Goal: Information Seeking & Learning: Learn about a topic

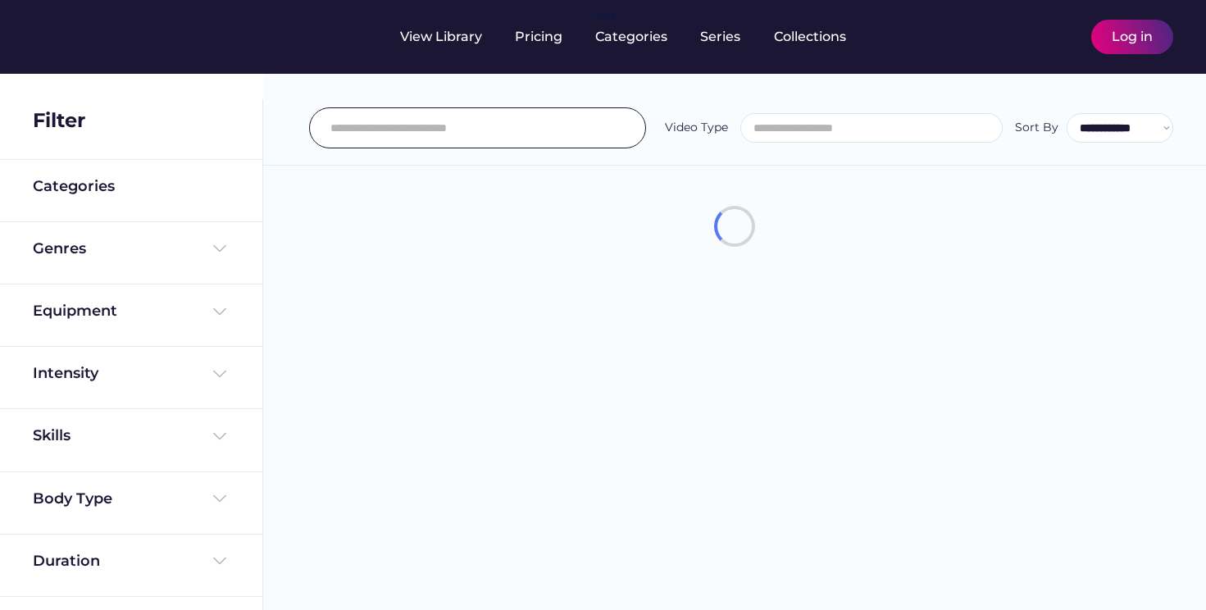
select select
select select "**********"
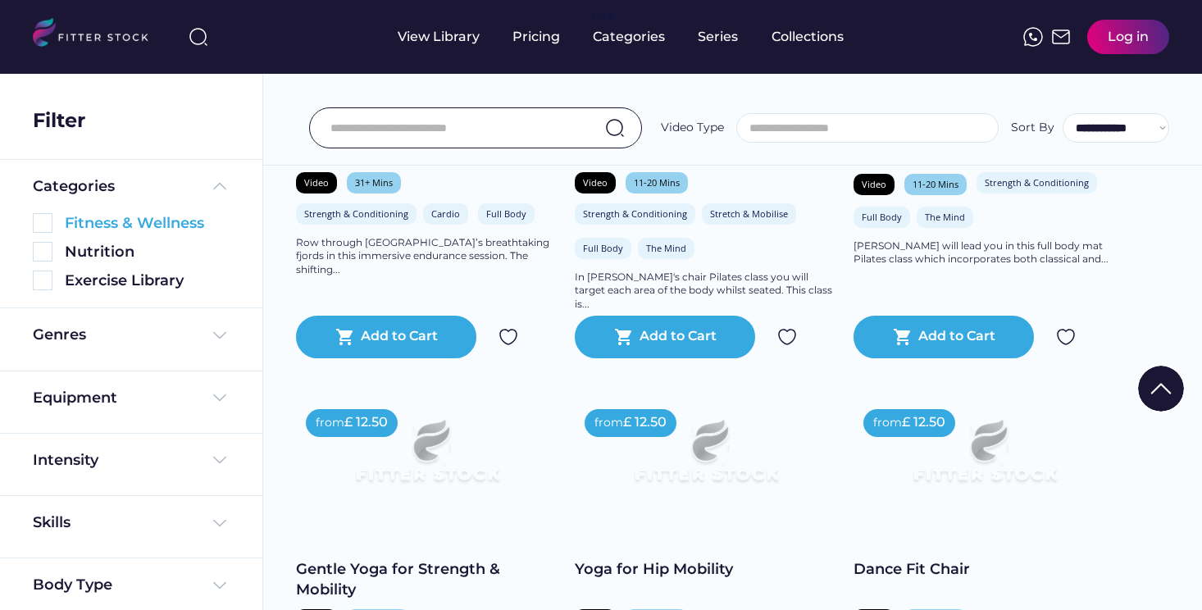
scroll to position [73, 0]
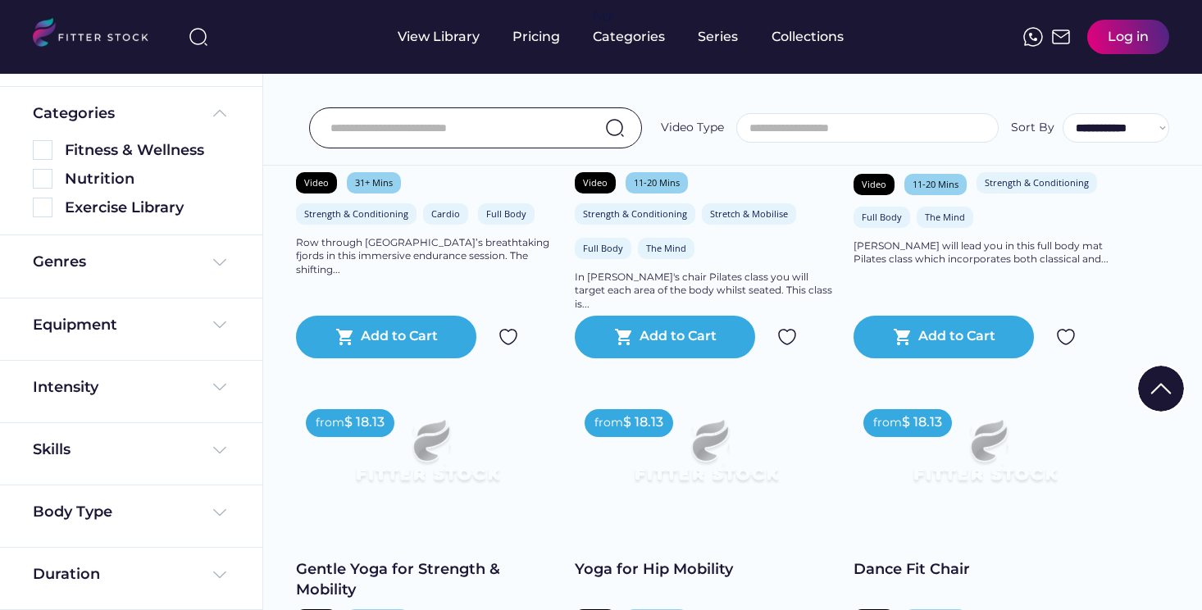
click at [194, 555] on div "Duration" at bounding box center [131, 579] width 262 height 62
click at [210, 568] on img at bounding box center [220, 575] width 20 height 20
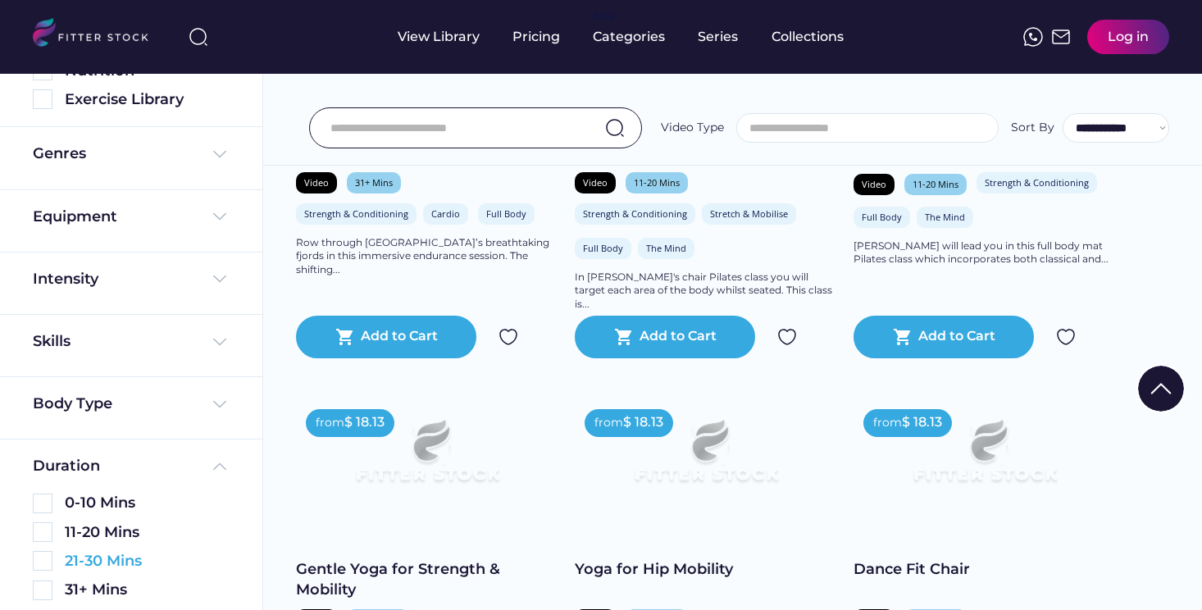
scroll to position [189, 0]
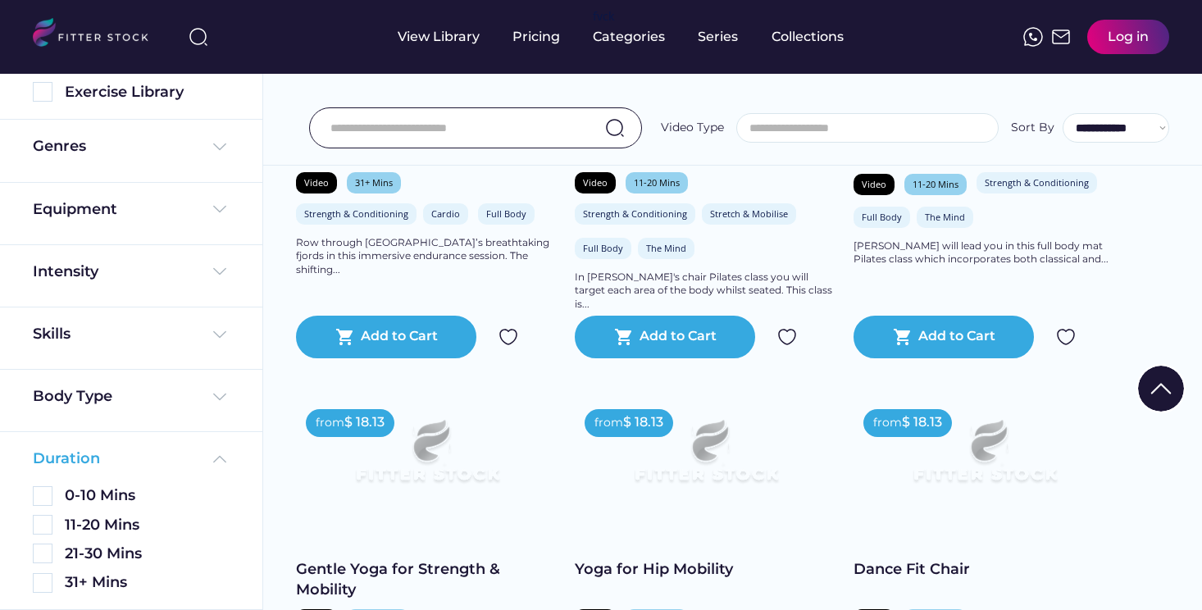
click at [198, 457] on div "Duration" at bounding box center [131, 458] width 197 height 20
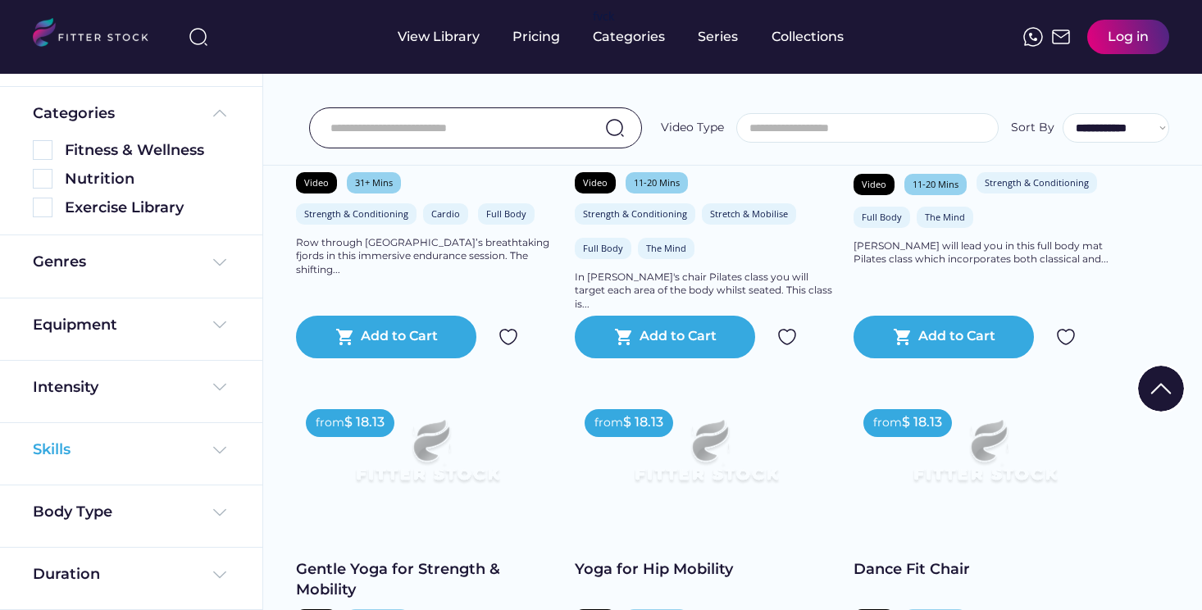
scroll to position [73, 0]
click at [223, 513] on img at bounding box center [220, 513] width 20 height 20
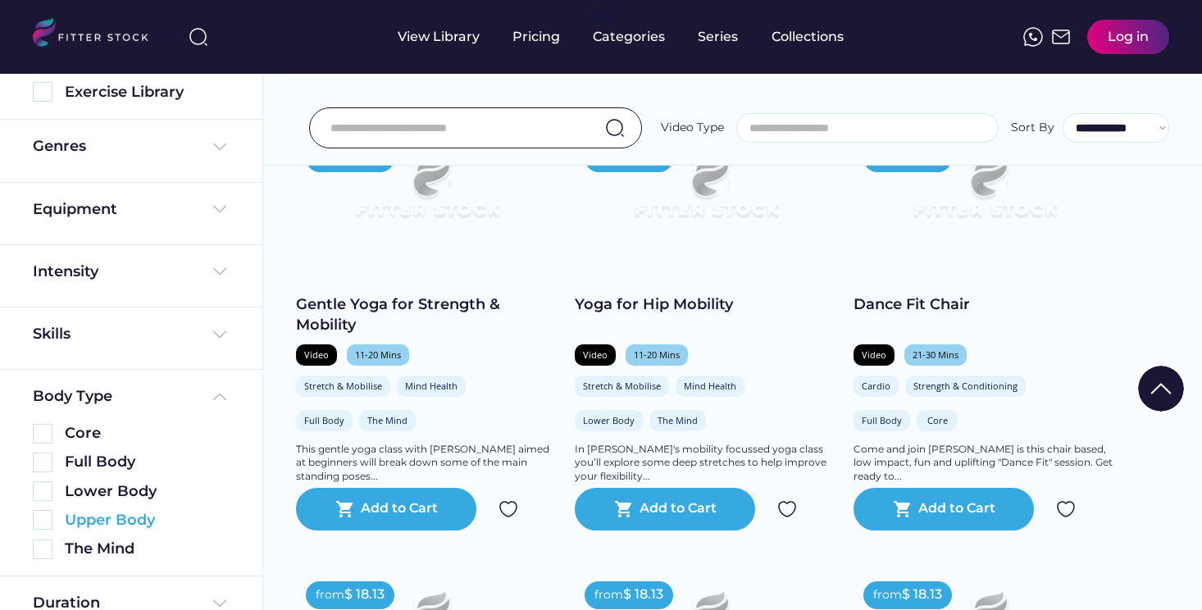
scroll to position [757, 0]
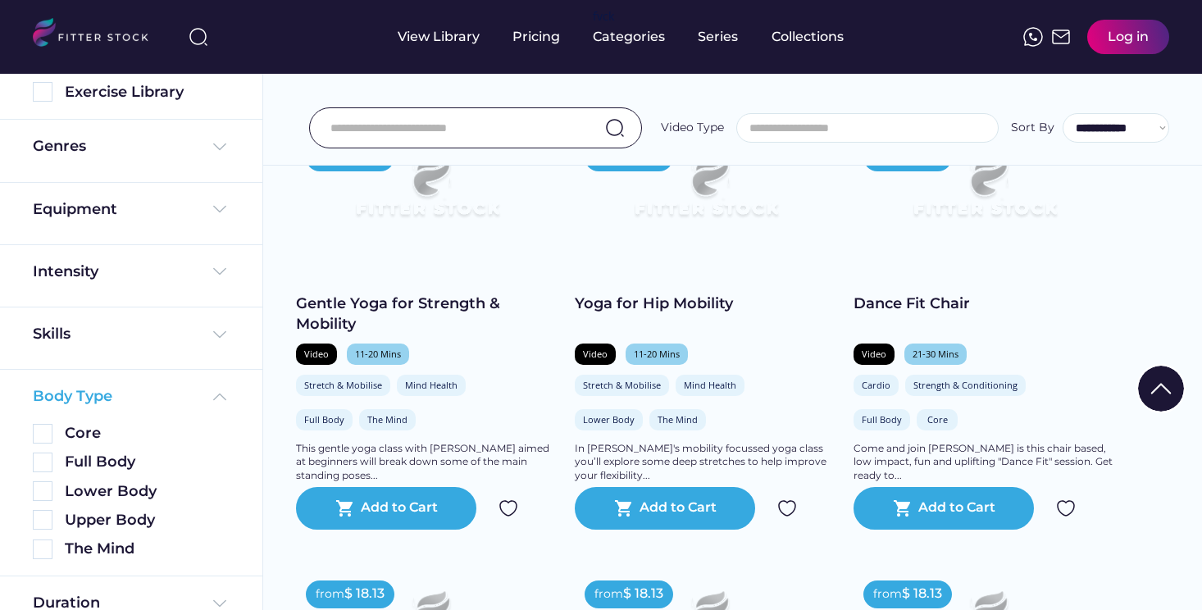
click at [224, 393] on img at bounding box center [220, 397] width 20 height 20
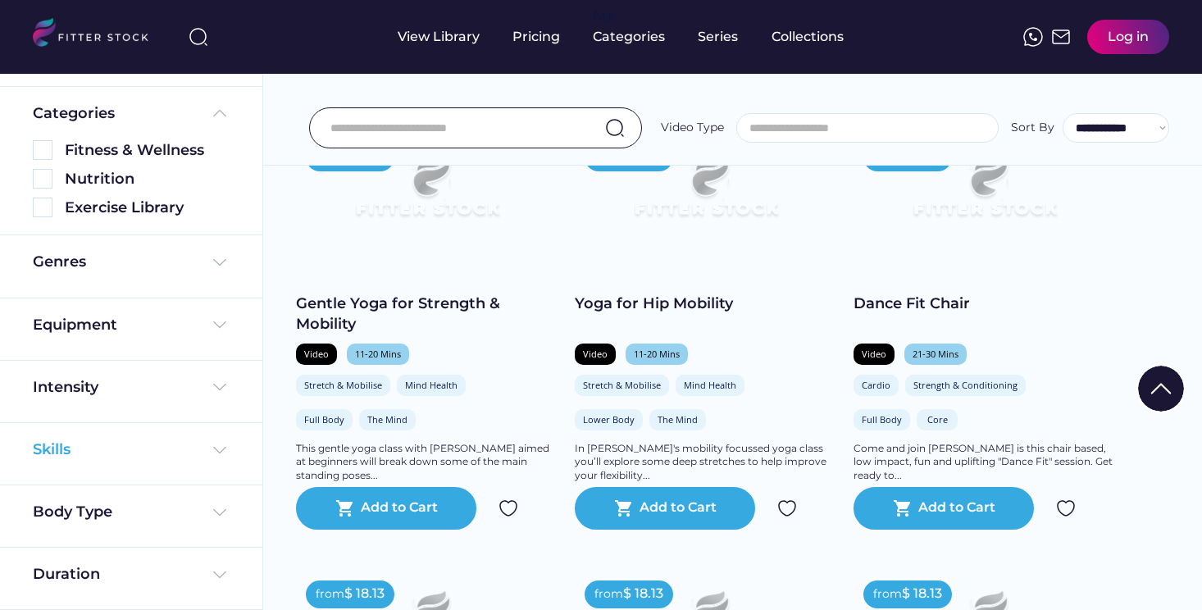
click at [210, 443] on img at bounding box center [220, 450] width 20 height 20
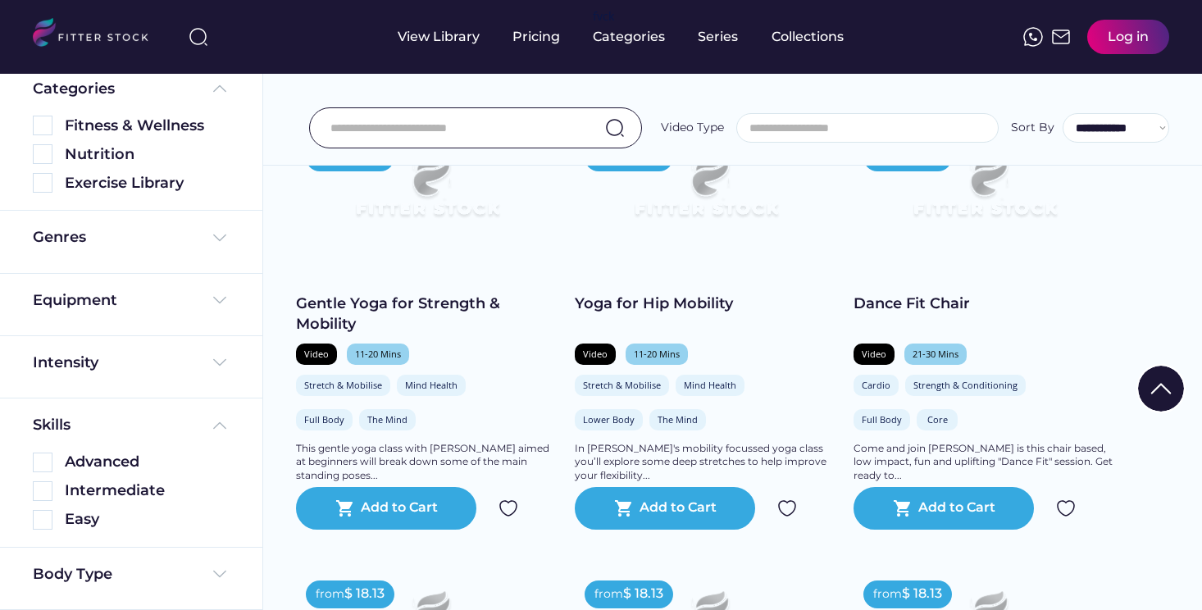
scroll to position [160, 0]
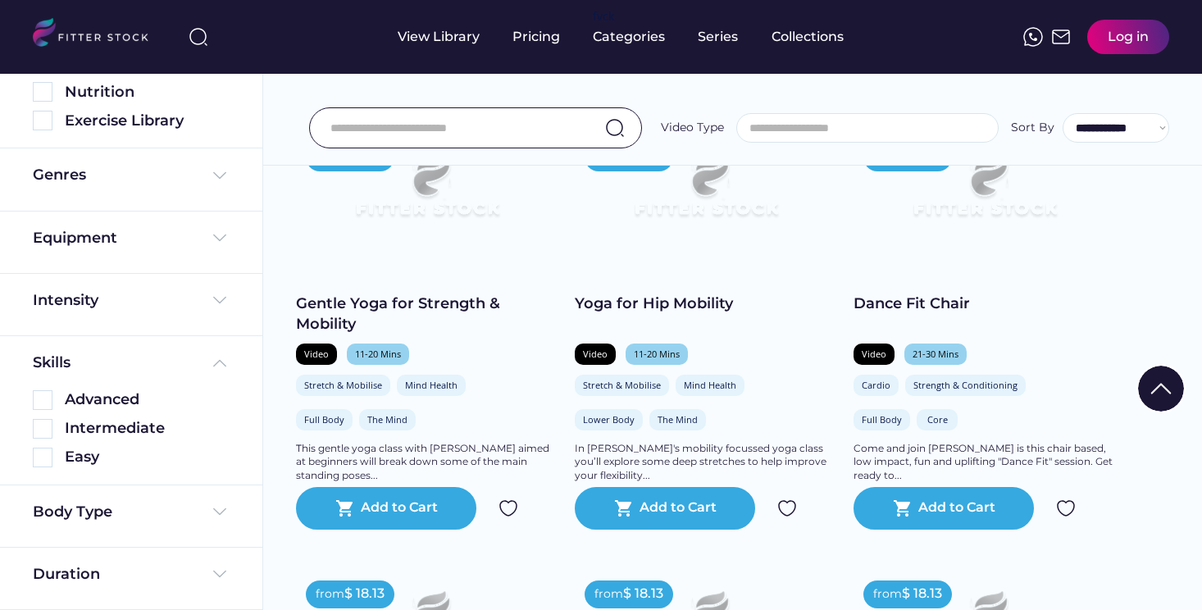
click at [180, 349] on div "Skills Advanced Intermediate Easy" at bounding box center [131, 410] width 262 height 149
click at [181, 362] on div "Skills" at bounding box center [131, 362] width 197 height 20
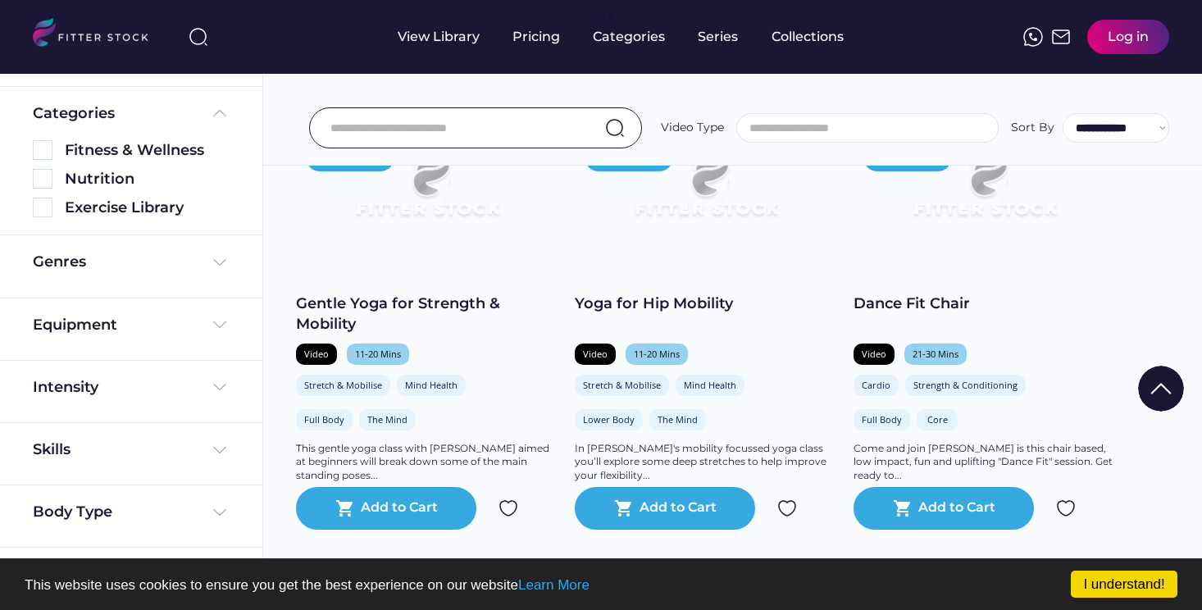
scroll to position [73, 0]
click at [189, 384] on div "Intensity" at bounding box center [131, 387] width 197 height 20
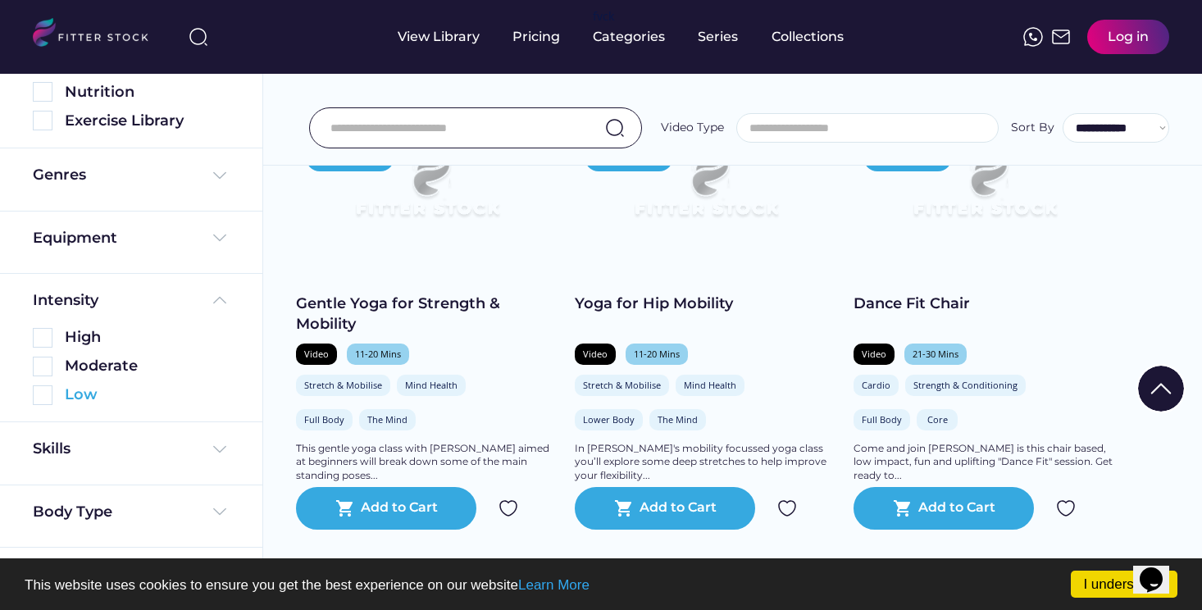
scroll to position [0, 0]
click at [76, 300] on div "Intensity" at bounding box center [66, 301] width 66 height 20
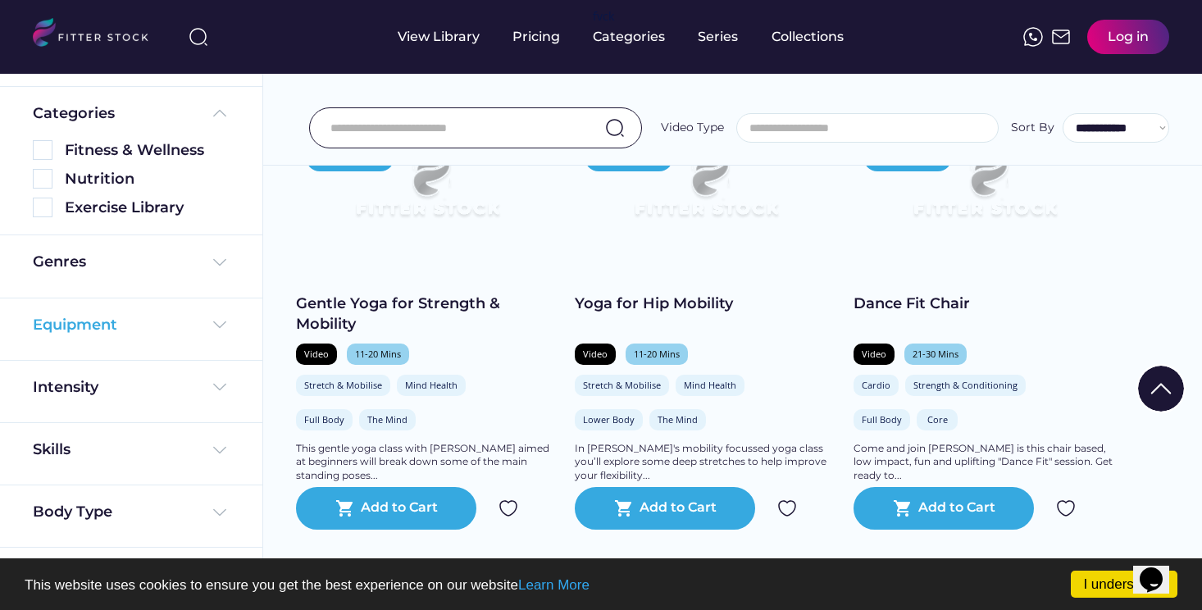
click at [112, 320] on div "Equipment" at bounding box center [75, 325] width 84 height 20
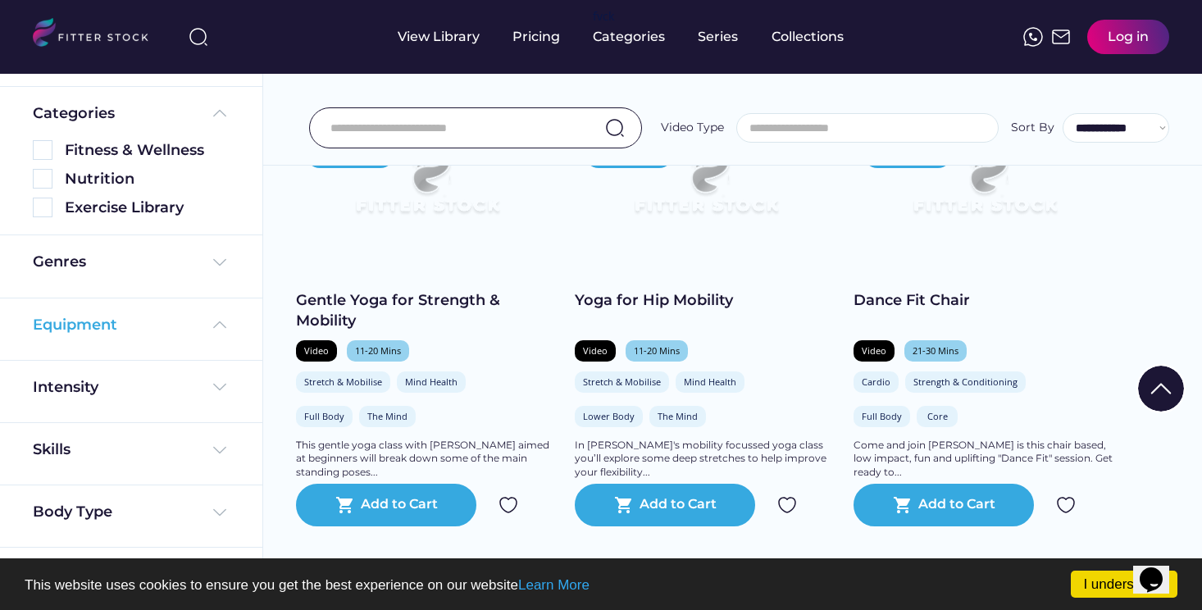
scroll to position [758, 0]
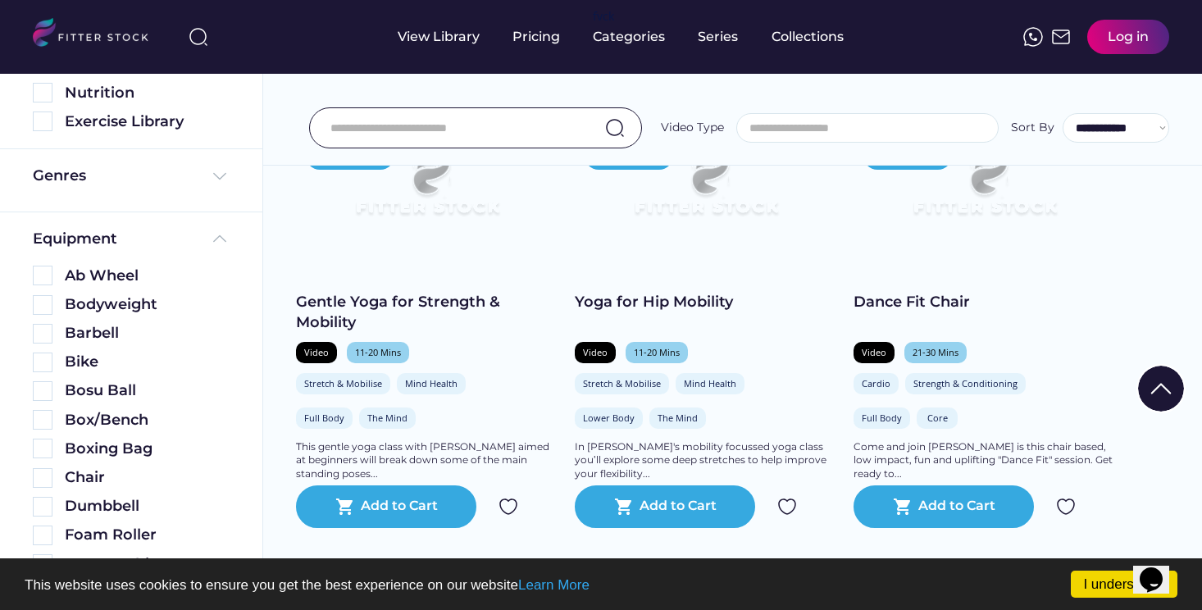
click at [97, 250] on div "Equipment Ab Wheel Bodyweight Barbell Bike Bosu Ball Box/Bench Boxing Bag Chair…" at bounding box center [131, 546] width 197 height 634
drag, startPoint x: 93, startPoint y: 242, endPoint x: 99, endPoint y: 222, distance: 20.5
click at [93, 239] on div "Equipment" at bounding box center [75, 239] width 84 height 20
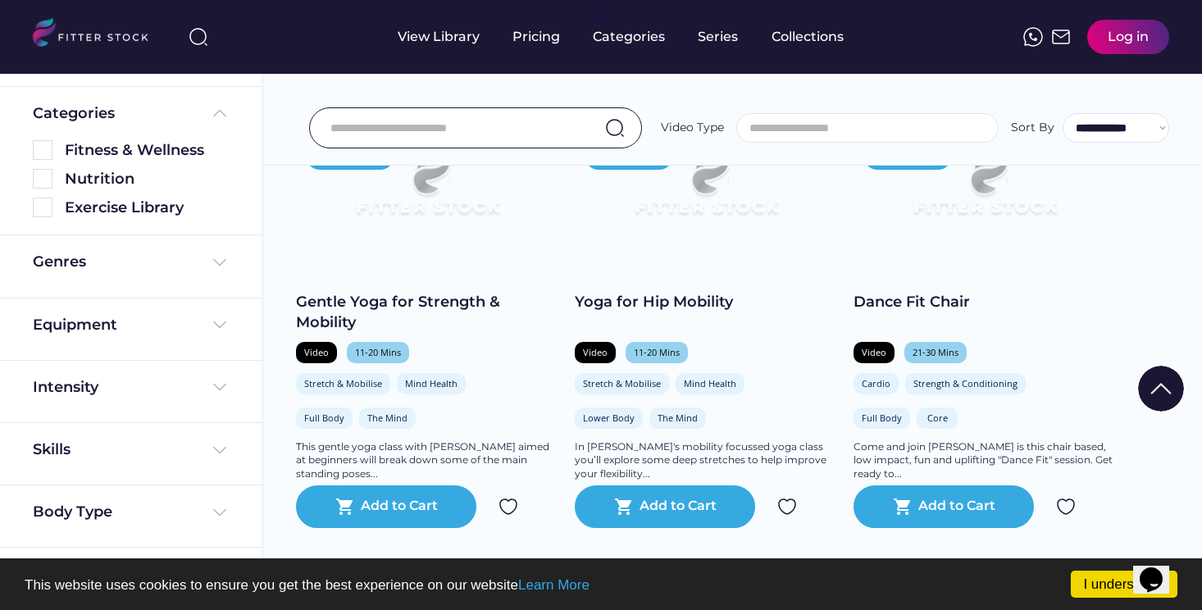
click at [94, 278] on div "Genres" at bounding box center [131, 266] width 197 height 29
click at [75, 271] on div "Genres" at bounding box center [59, 262] width 53 height 20
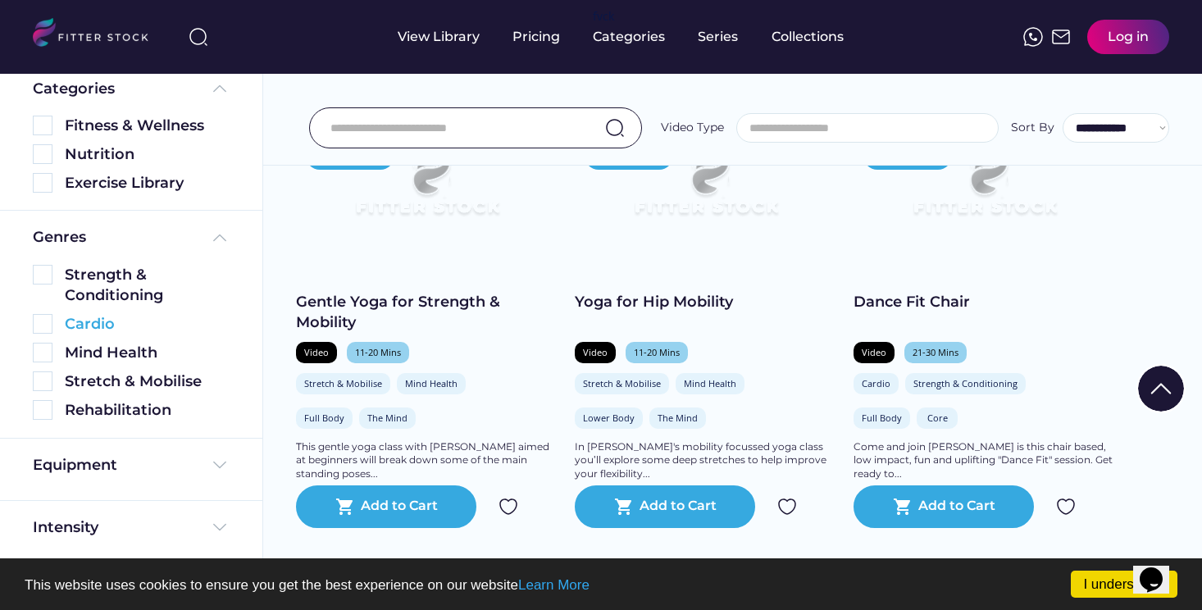
scroll to position [159, 0]
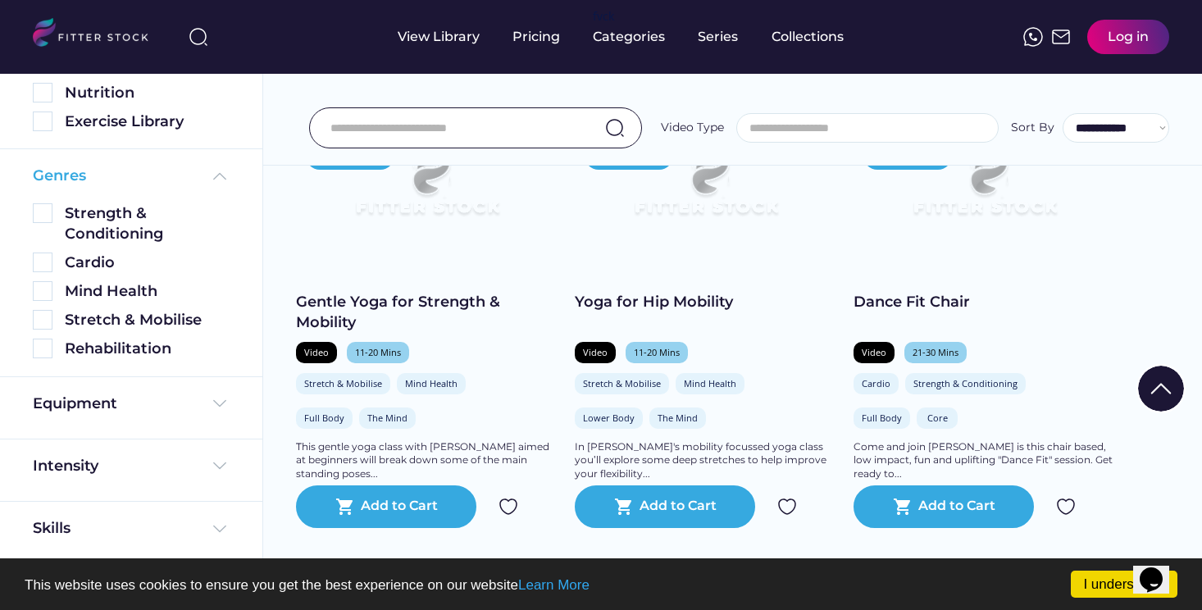
click at [69, 170] on div "Genres" at bounding box center [59, 176] width 53 height 20
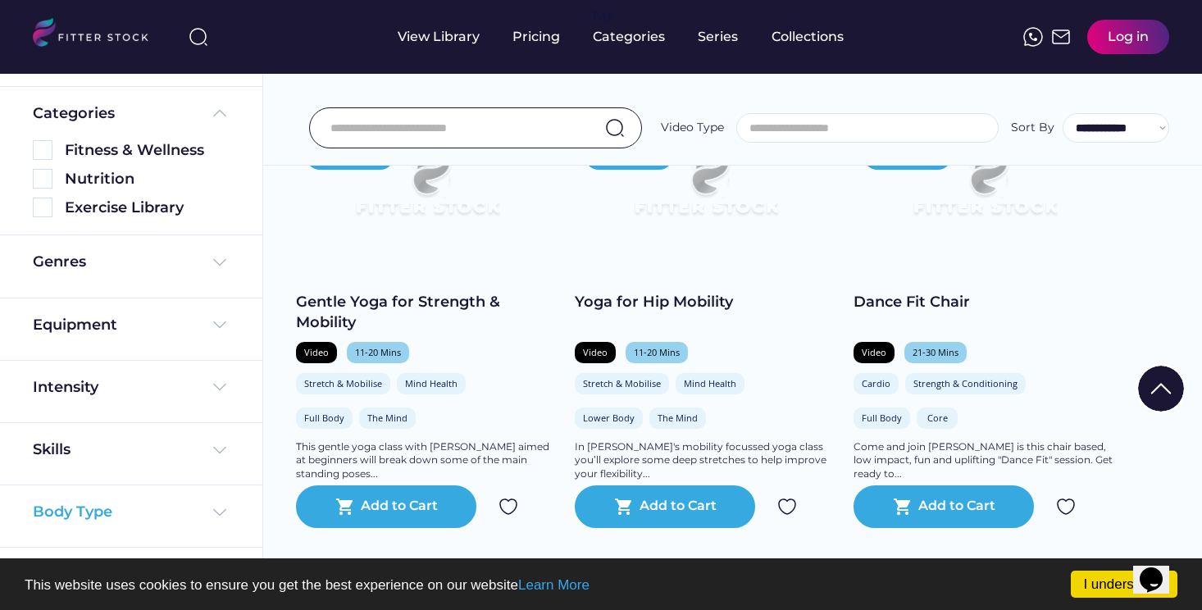
click at [126, 507] on div "Body Type" at bounding box center [131, 512] width 197 height 20
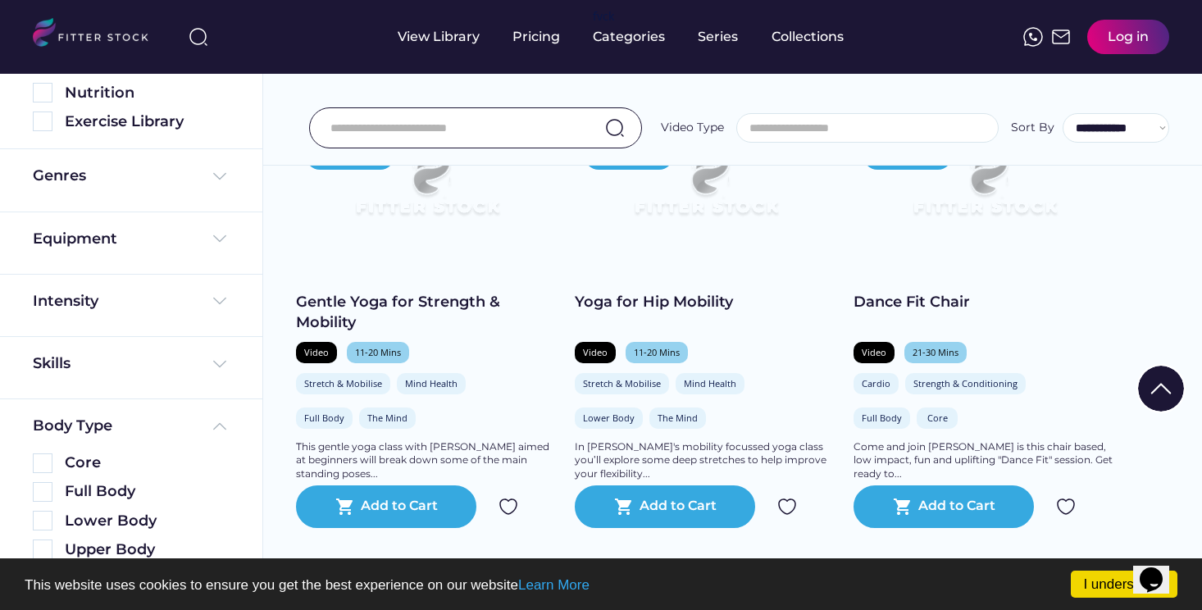
click at [135, 407] on div "Body Type Core Full Body Lower Body Upper Body The Mind" at bounding box center [131, 502] width 262 height 207
click at [124, 416] on div "Body Type" at bounding box center [131, 426] width 197 height 20
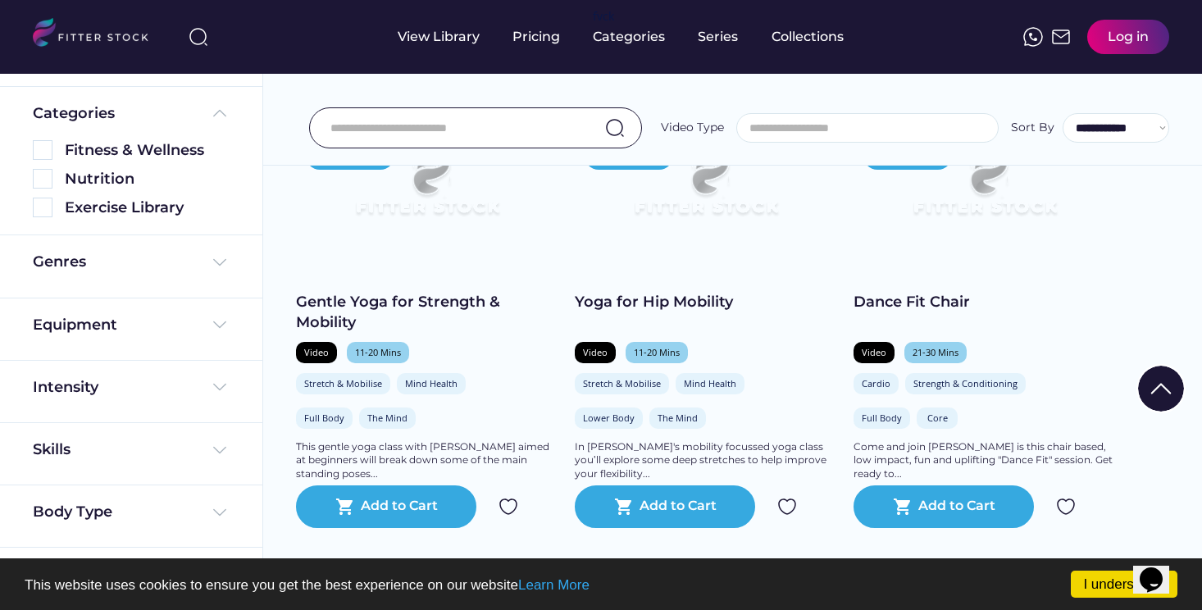
click at [80, 436] on div "Skills Advanced Intermediate Easy" at bounding box center [131, 454] width 262 height 62
click at [69, 446] on div "Skills" at bounding box center [53, 449] width 41 height 20
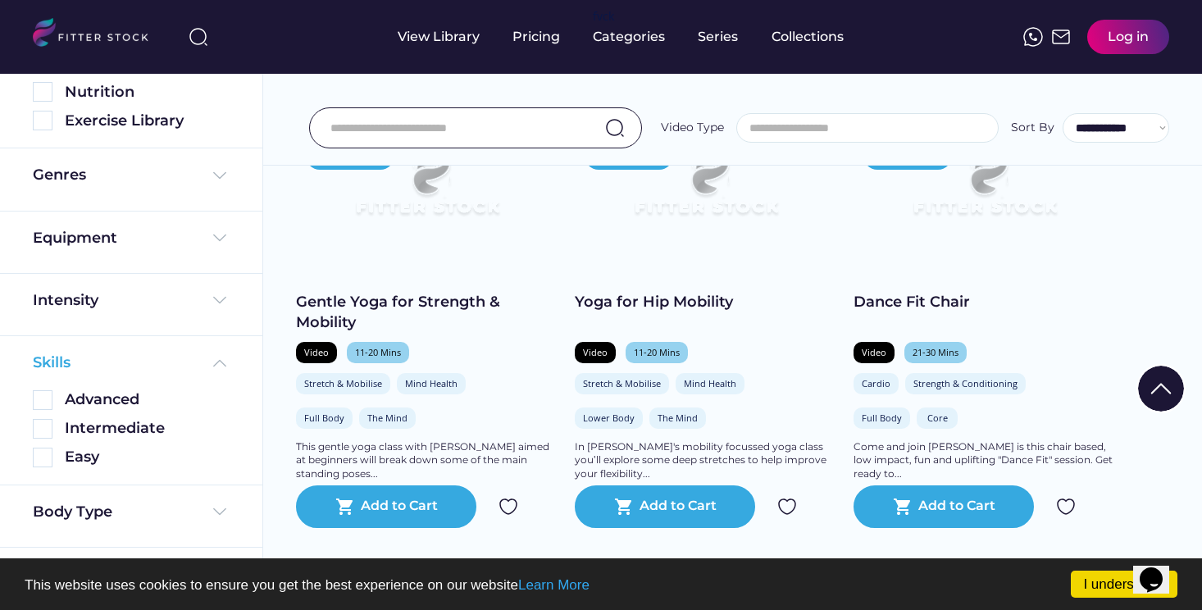
click at [55, 356] on div "Skills" at bounding box center [53, 362] width 41 height 20
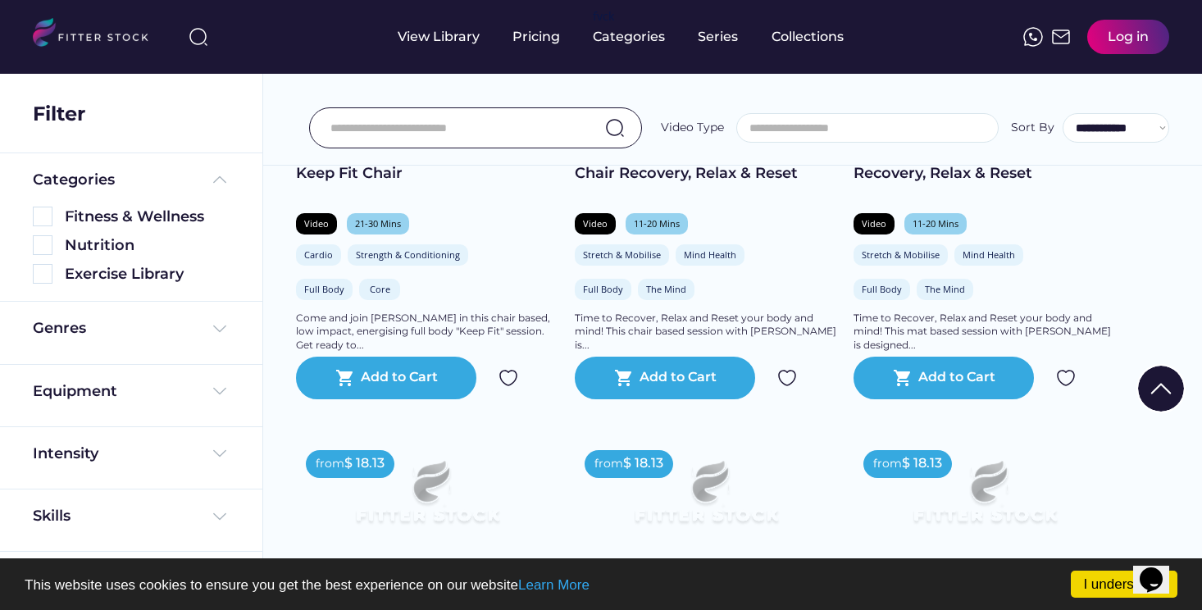
scroll to position [0, 0]
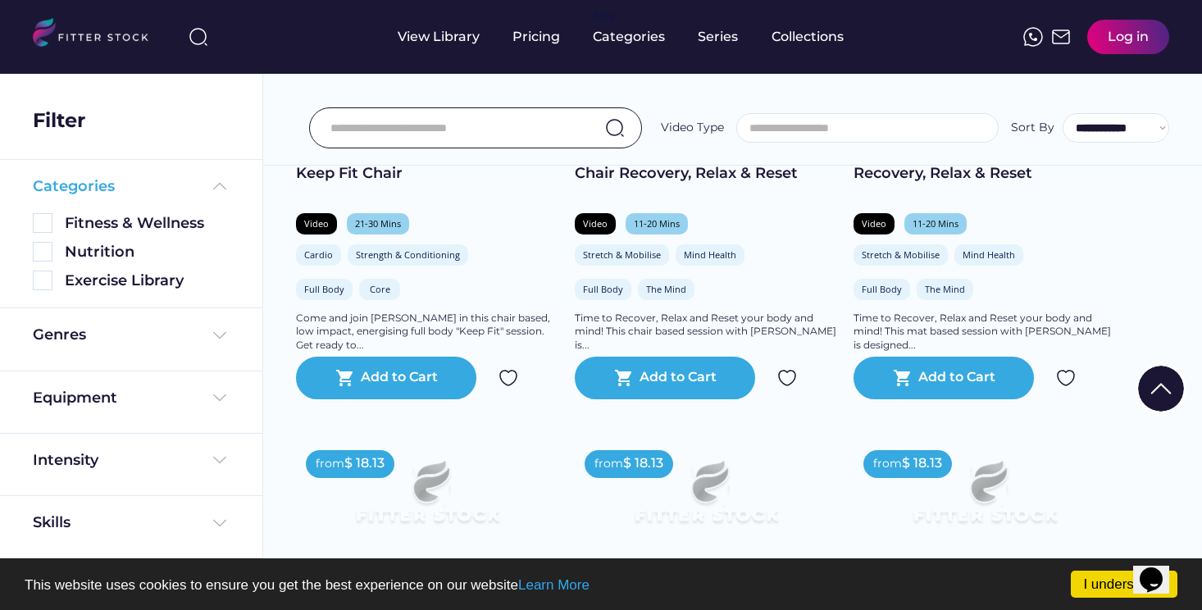
click at [53, 188] on div "Categories" at bounding box center [74, 186] width 82 height 20
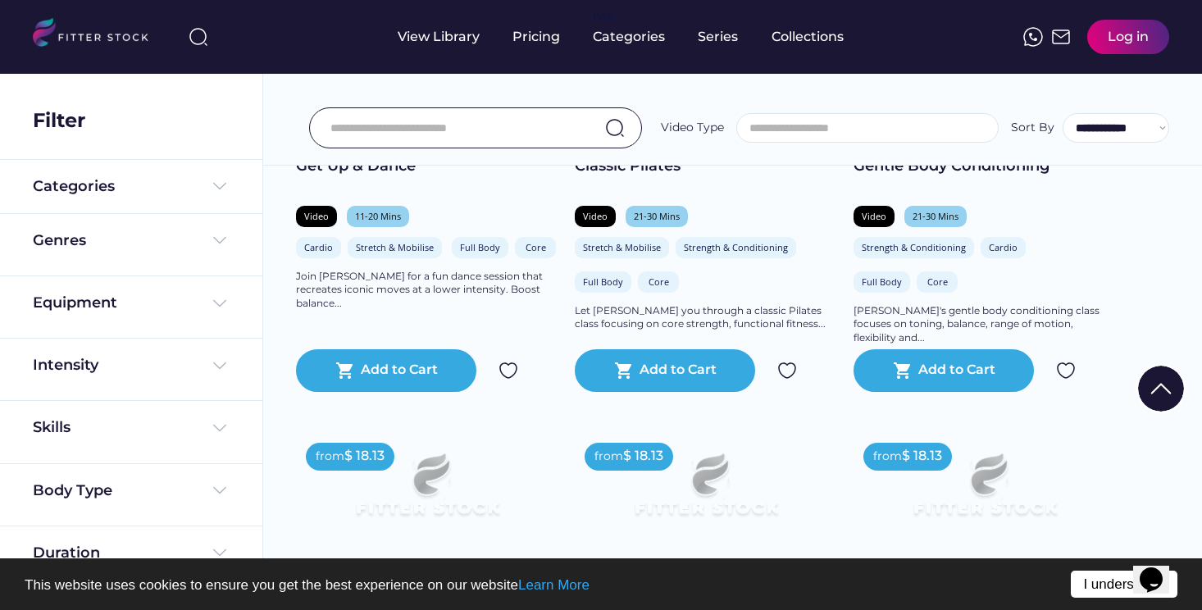
click at [1110, 586] on link "I understand!" at bounding box center [1124, 584] width 107 height 27
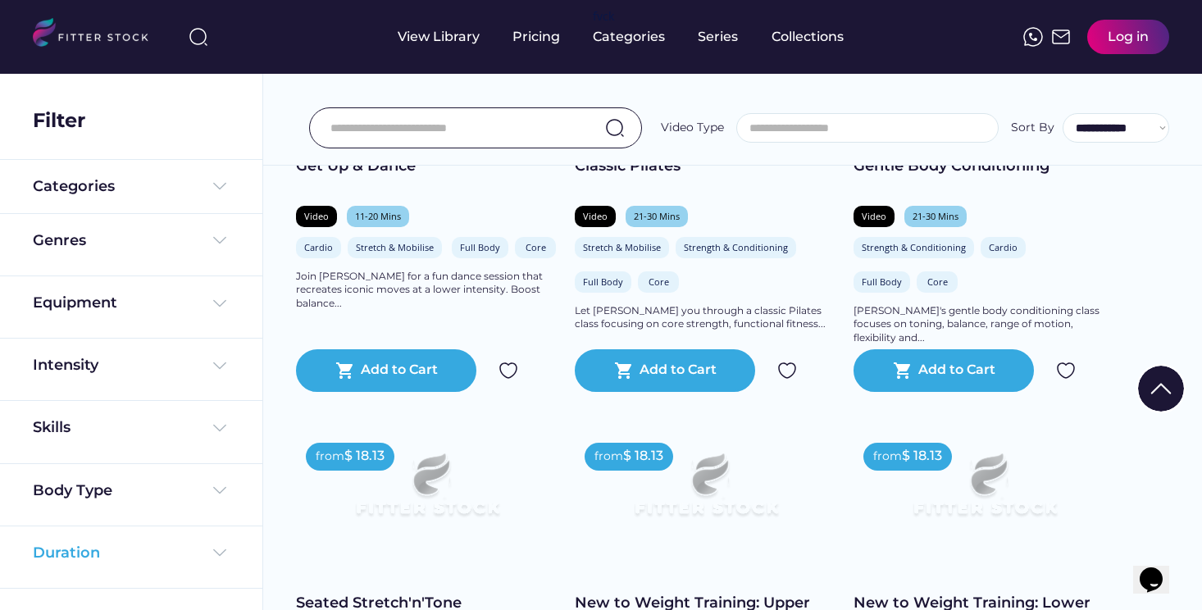
click at [160, 553] on div "Duration" at bounding box center [131, 553] width 197 height 20
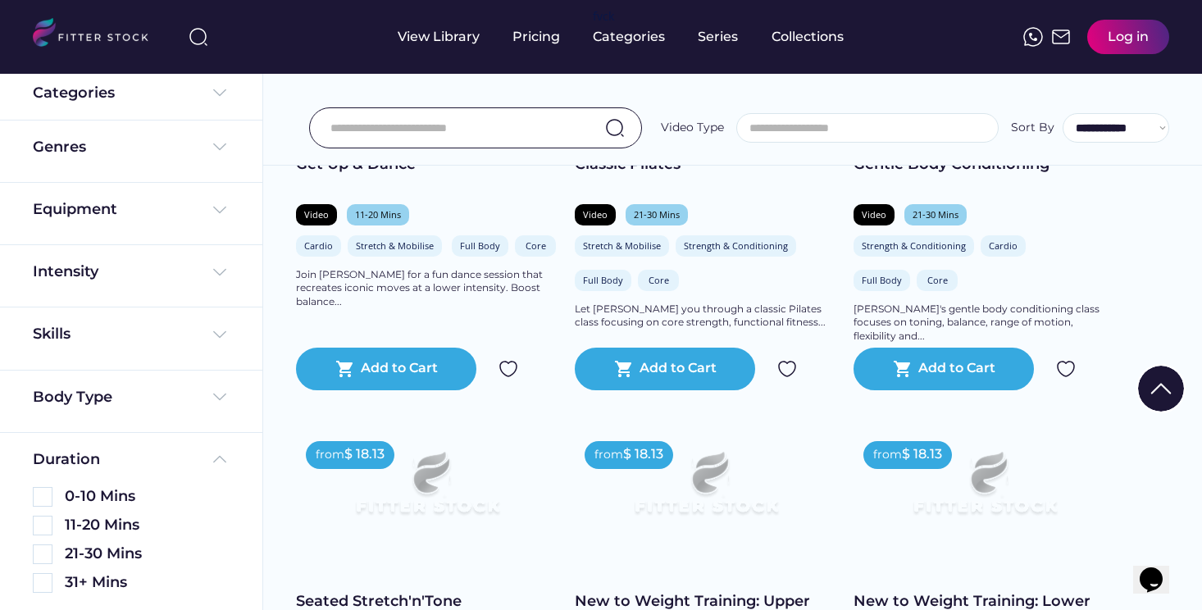
click at [291, 121] on div "**********" at bounding box center [732, 91] width 939 height 148
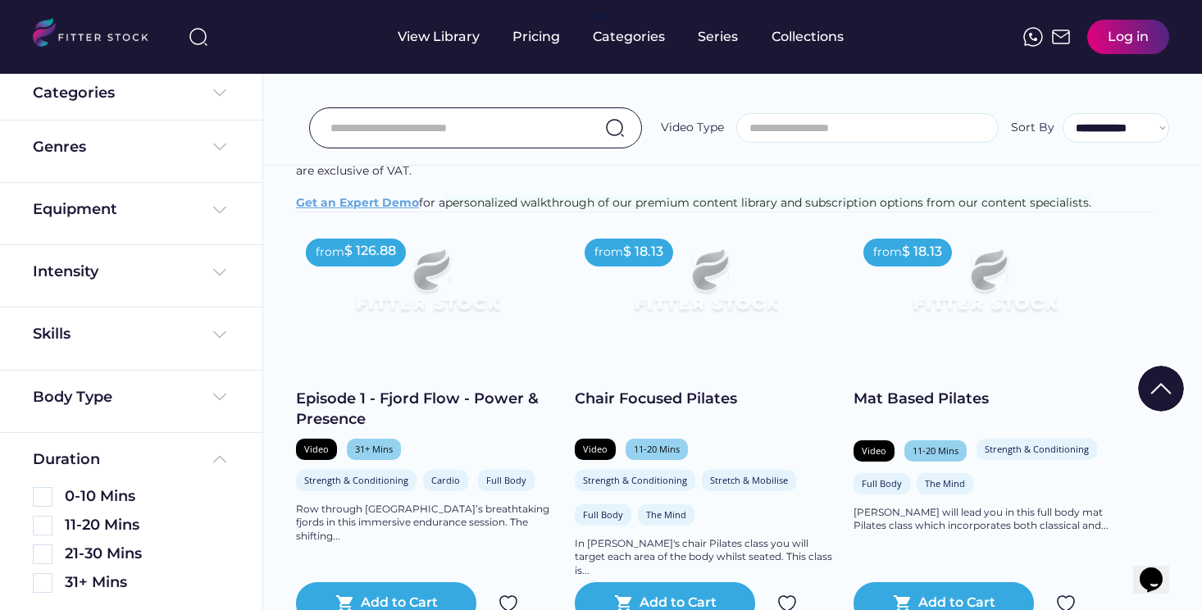
scroll to position [818, 0]
